Goal: Ask a question

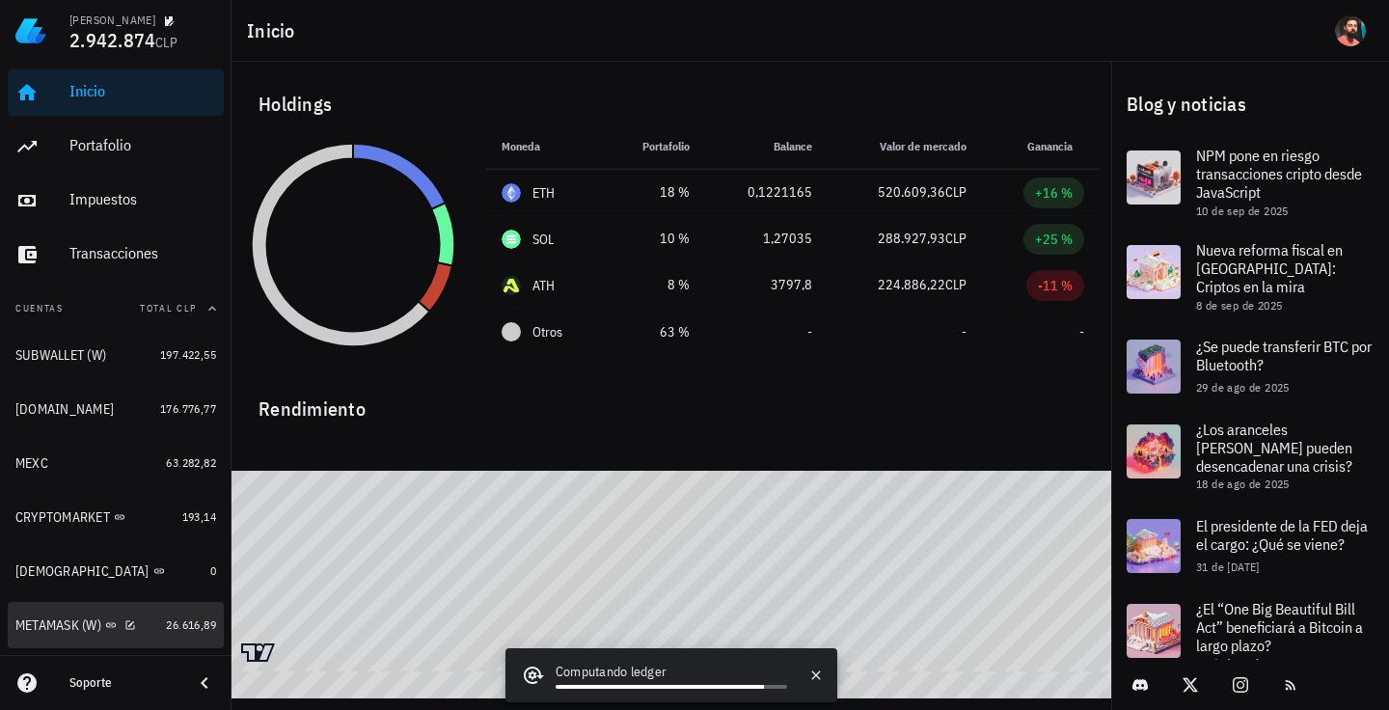
click at [67, 626] on div "METAMASK (W)" at bounding box center [58, 625] width 86 height 16
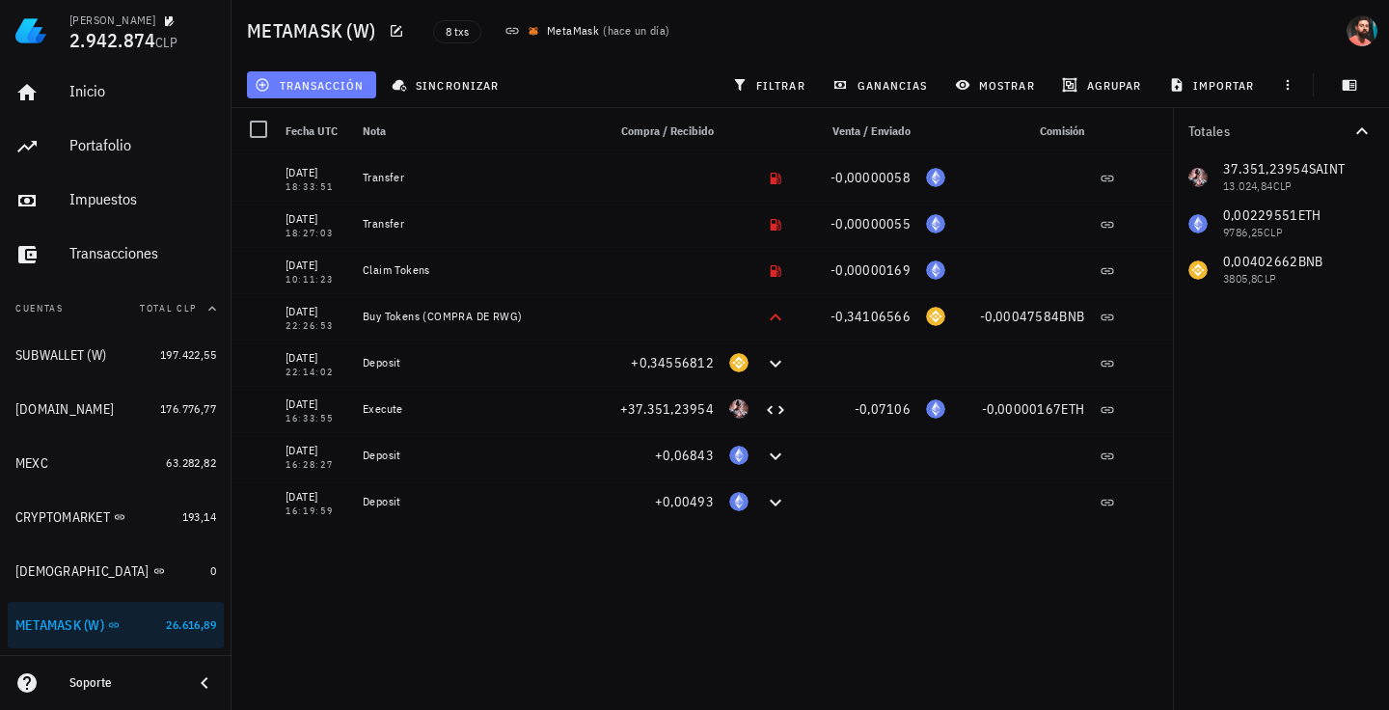
click at [356, 87] on span "transacción" at bounding box center [311, 84] width 105 height 15
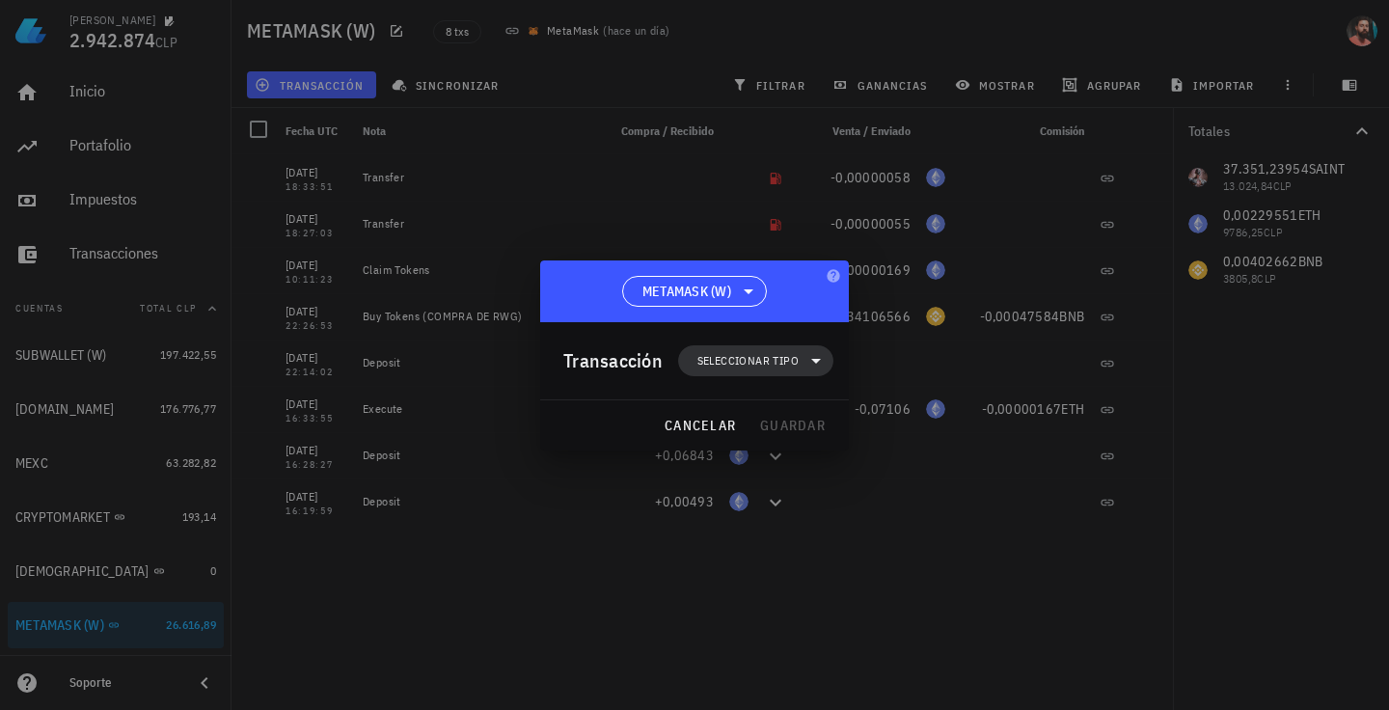
click at [761, 356] on span "Seleccionar tipo" at bounding box center [747, 360] width 101 height 19
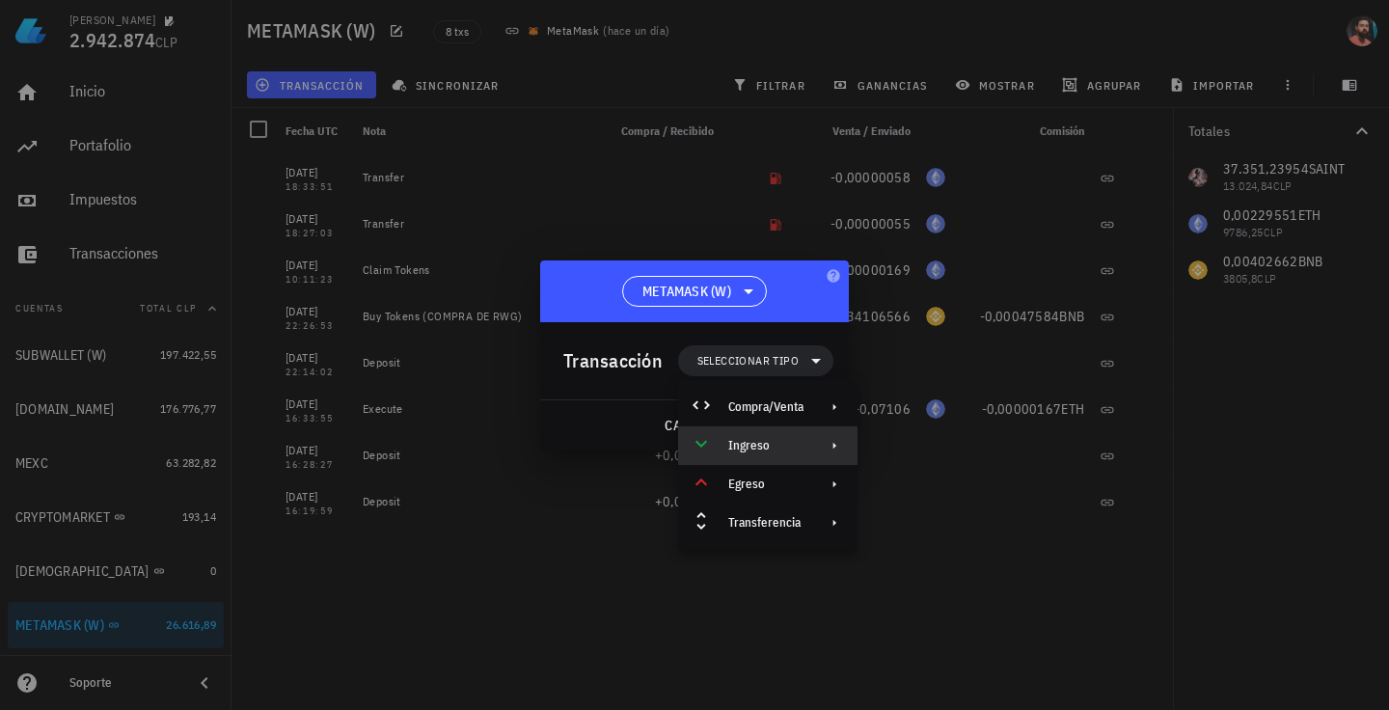
click at [803, 436] on div "Ingreso" at bounding box center [767, 445] width 179 height 39
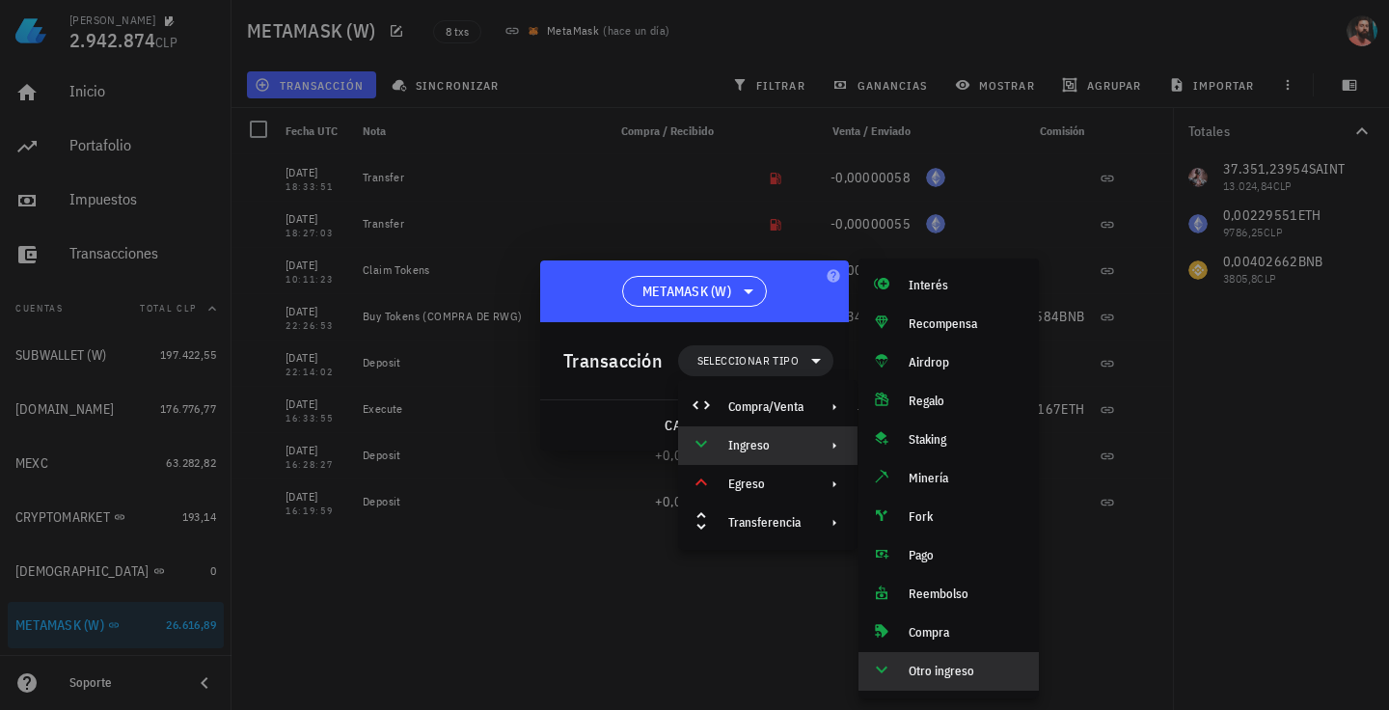
click at [938, 669] on div "Otro ingreso" at bounding box center [966, 671] width 115 height 15
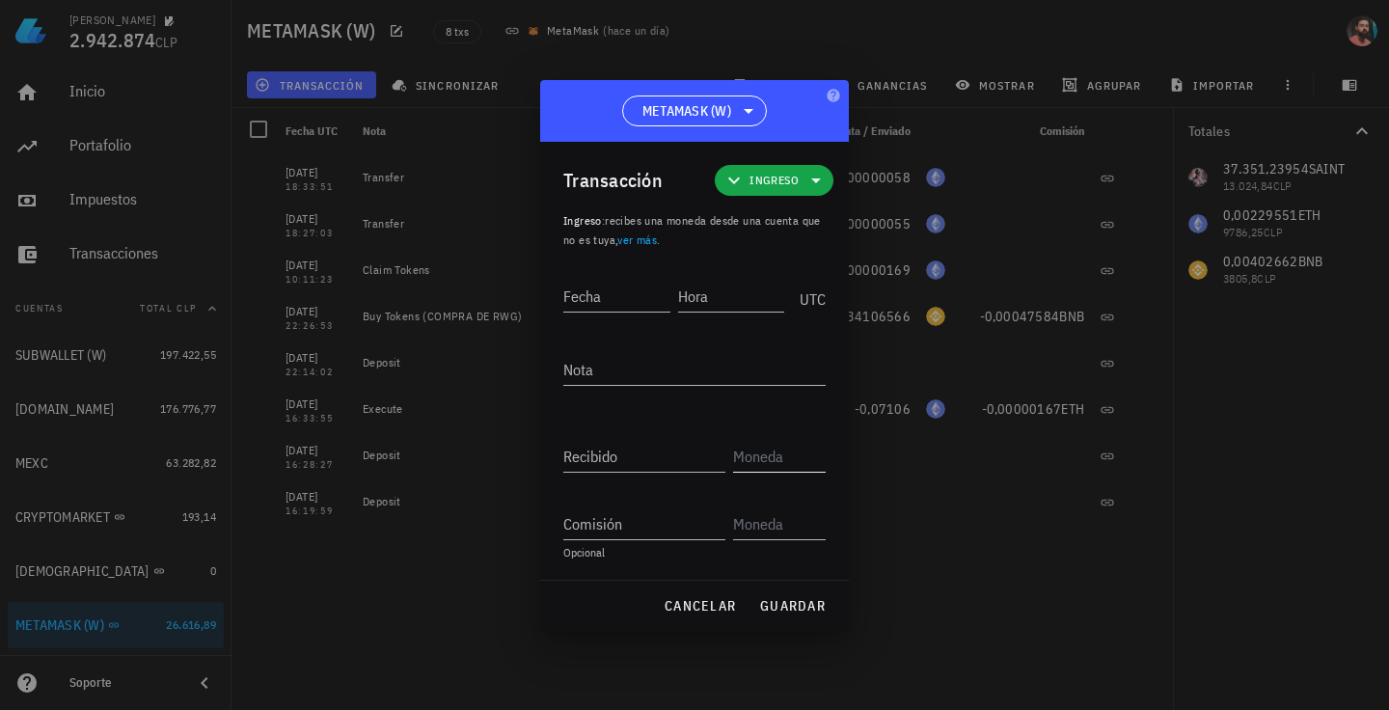
click at [761, 444] on input "text" at bounding box center [777, 456] width 89 height 31
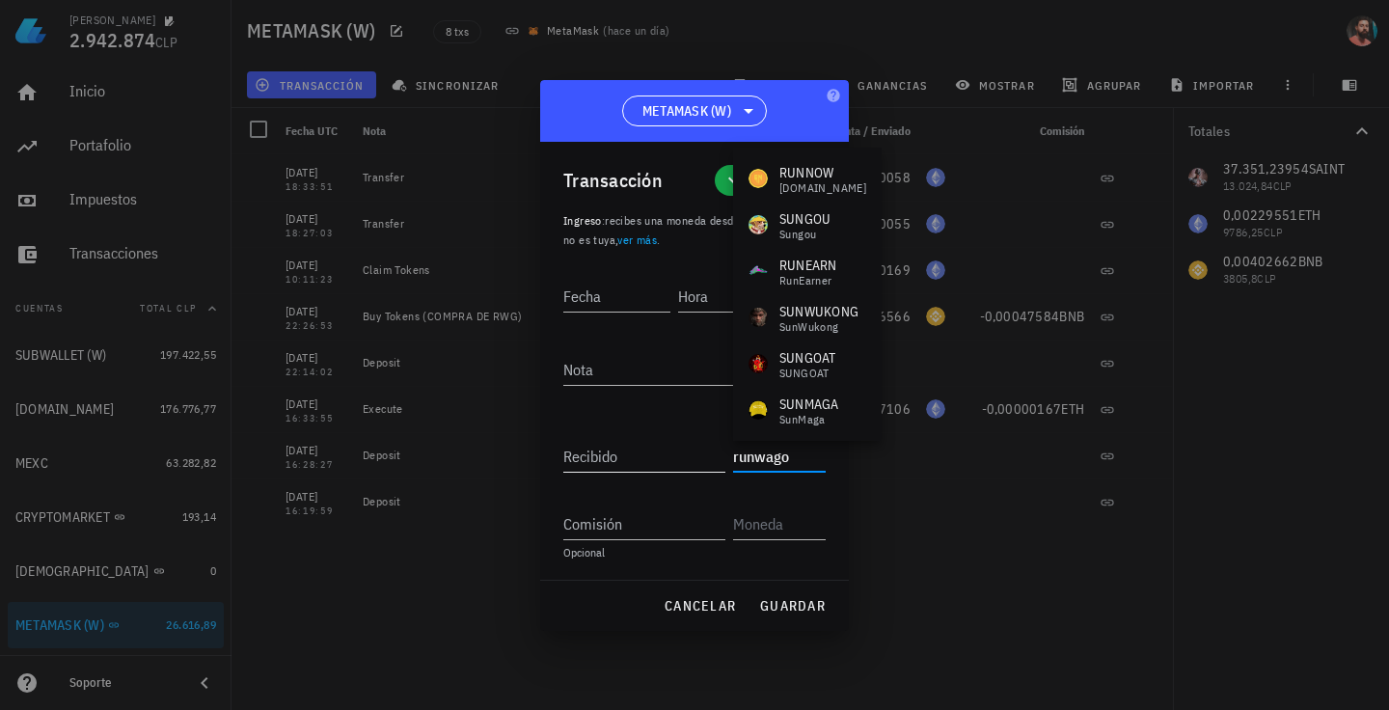
drag, startPoint x: 808, startPoint y: 456, endPoint x: 676, endPoint y: 462, distance: 132.3
click at [676, 463] on div "Recibido runwago" at bounding box center [694, 448] width 262 height 46
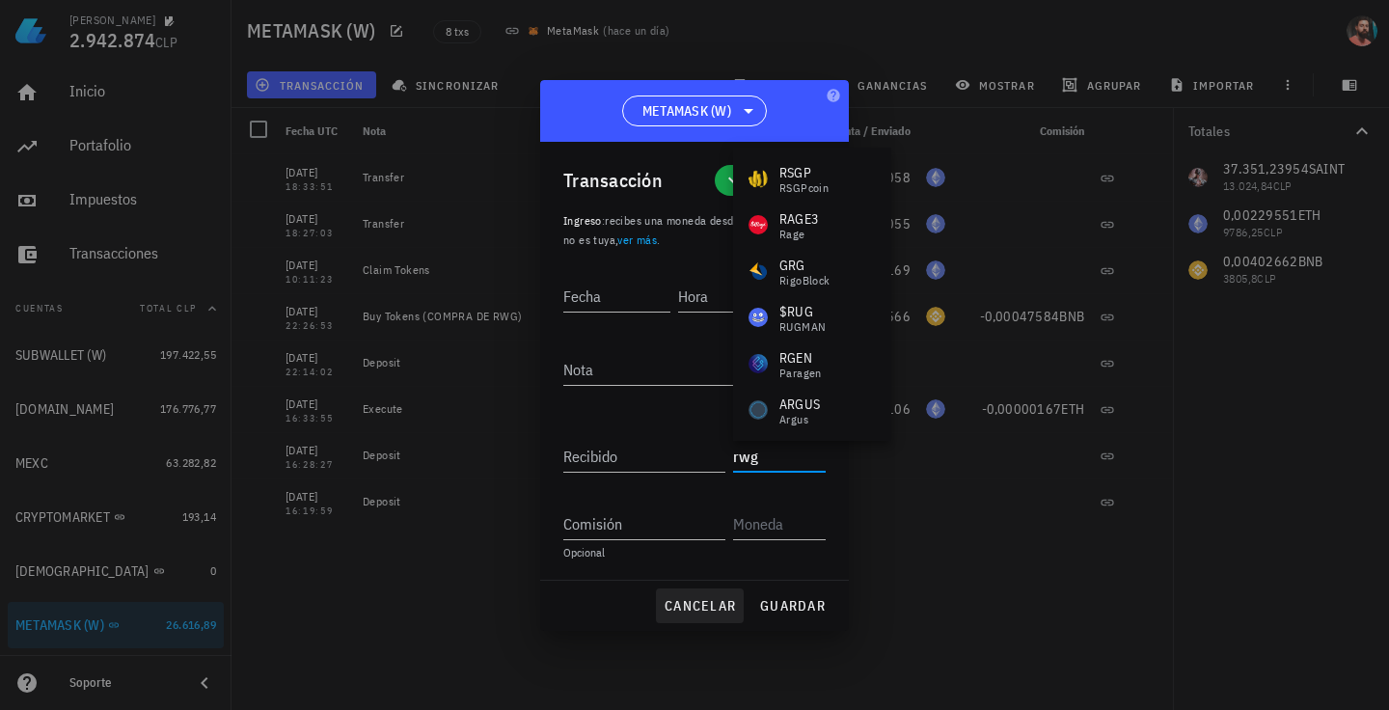
type input "rwg"
click at [681, 594] on button "cancelar" at bounding box center [700, 605] width 88 height 35
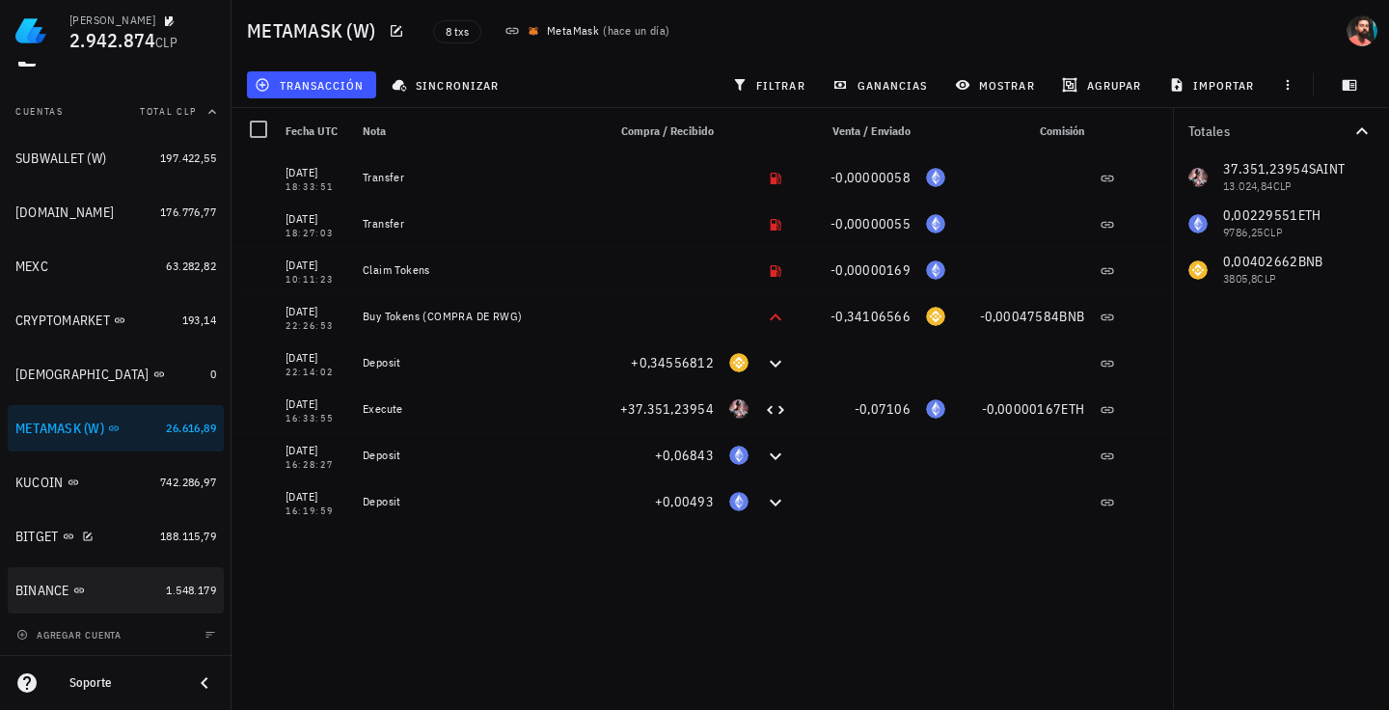
scroll to position [198, 0]
click at [100, 680] on div "Soporte" at bounding box center [123, 682] width 108 height 15
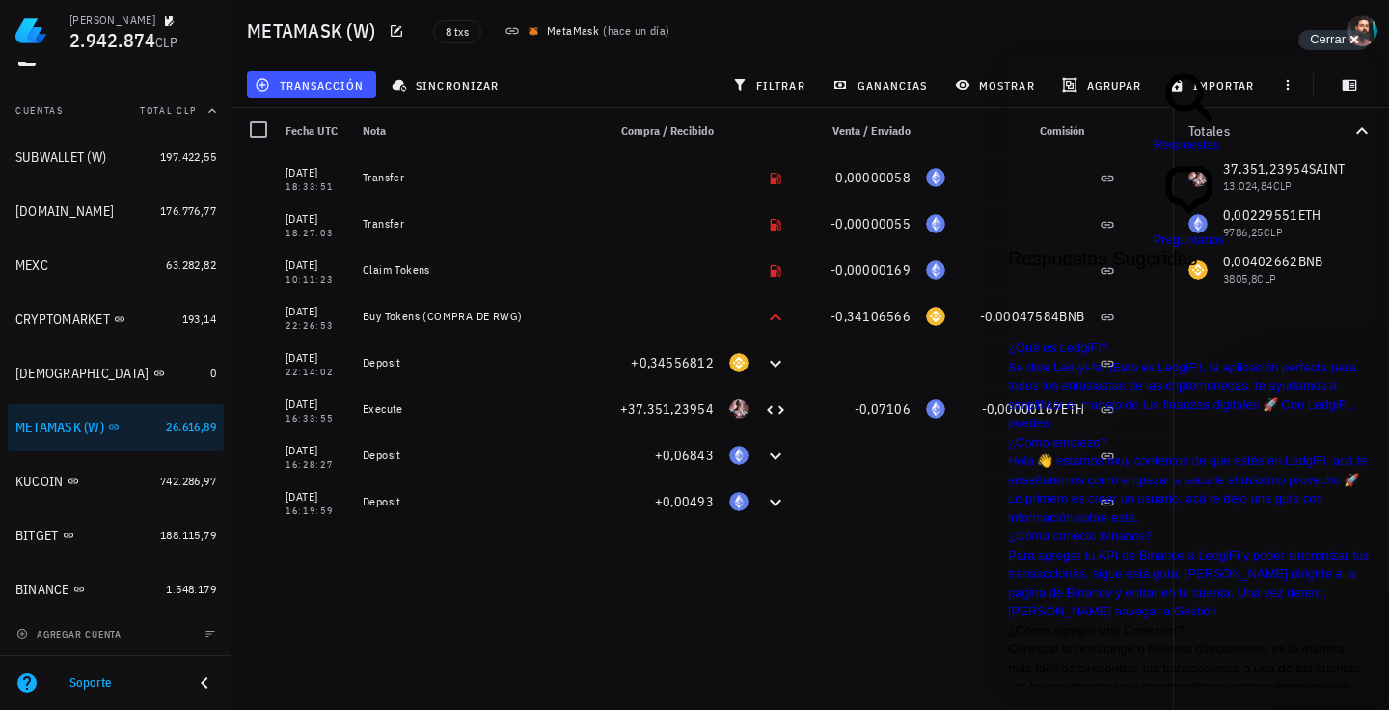
scroll to position [409, 0]
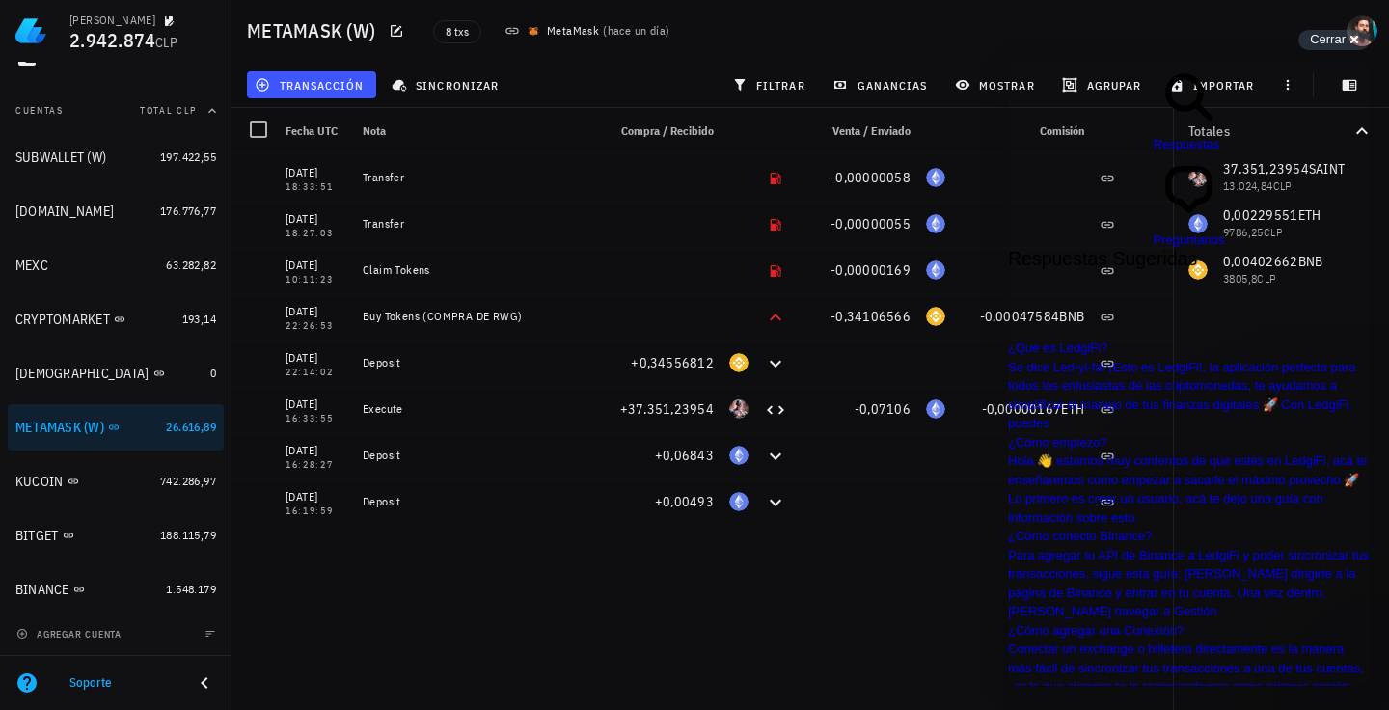
click at [1225, 232] on span "Preguntanos" at bounding box center [1189, 239] width 71 height 14
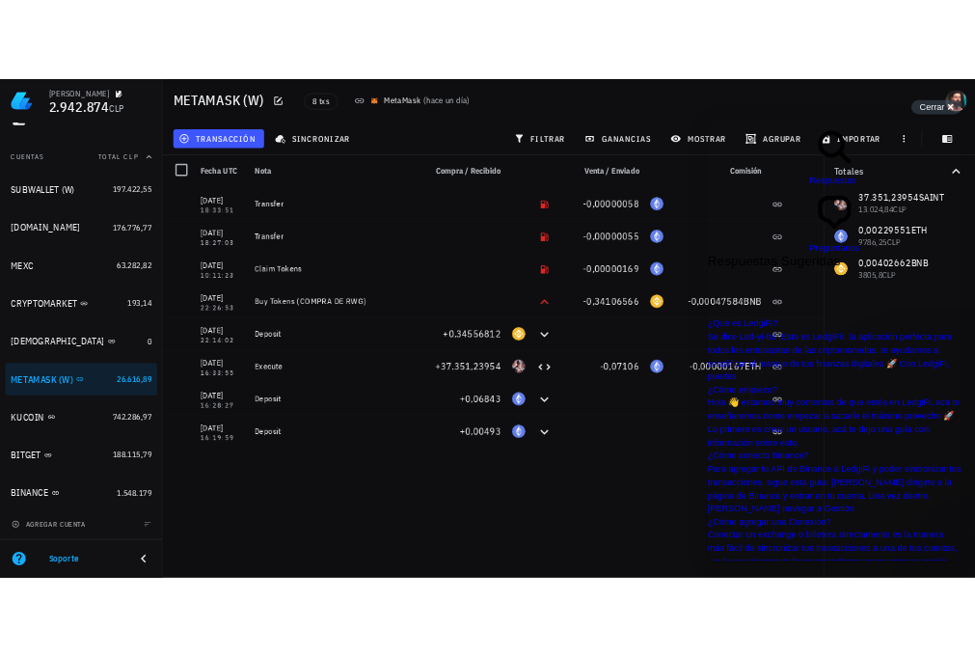
scroll to position [0, 0]
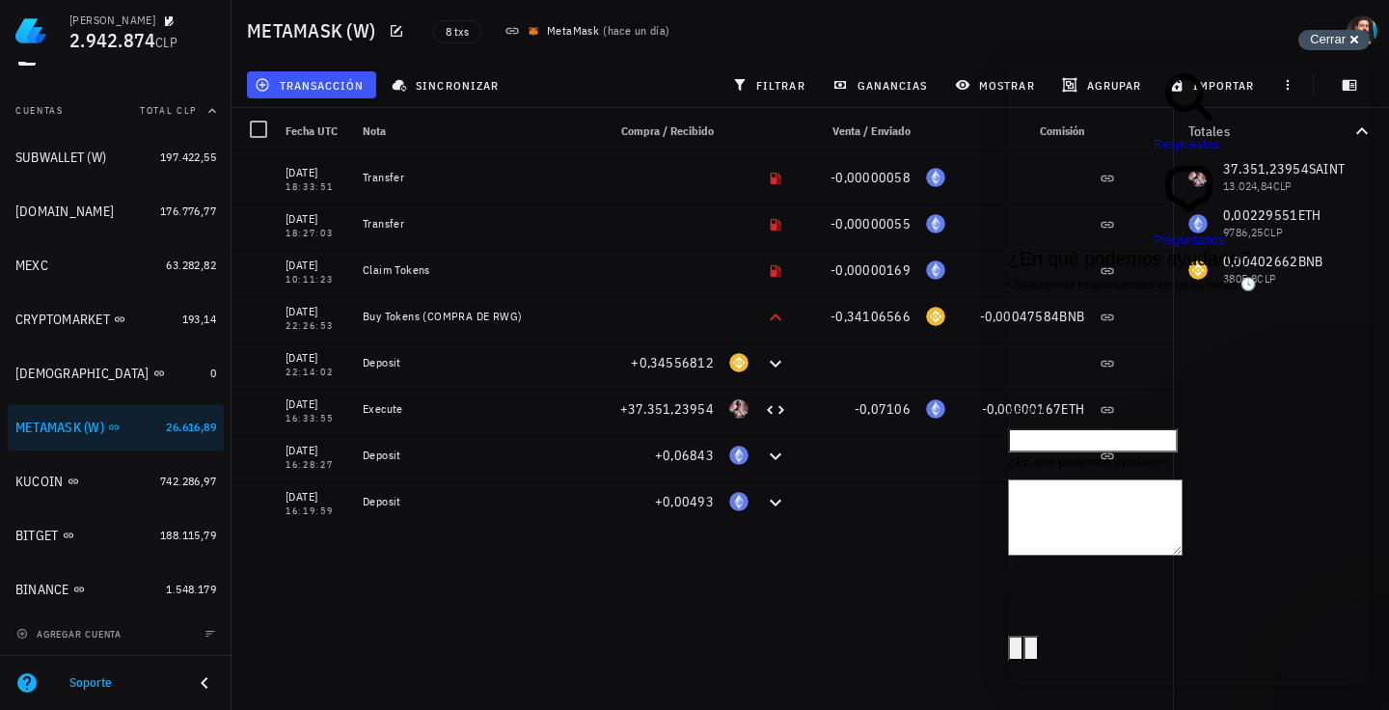
click at [1312, 40] on span "Cerrar" at bounding box center [1328, 39] width 36 height 14
